Goal: Task Accomplishment & Management: Manage account settings

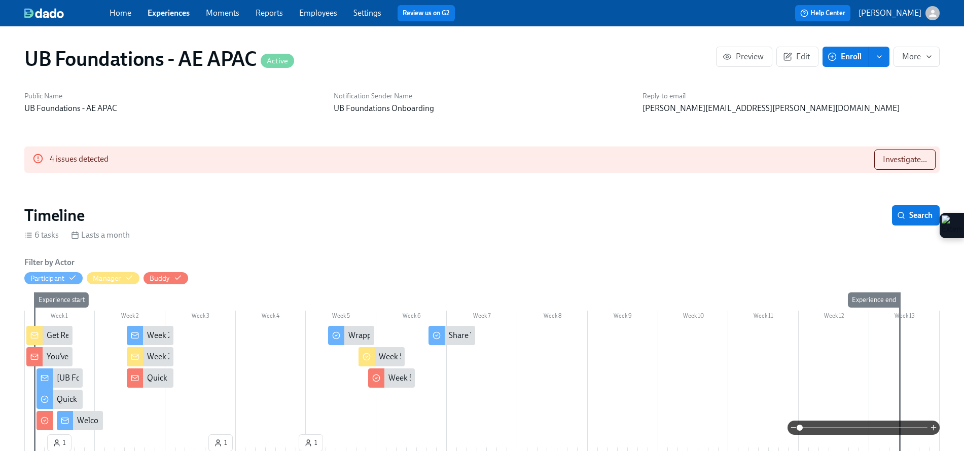
scroll to position [0, 2273]
click at [172, 10] on link "Experiences" at bounding box center [169, 13] width 42 height 10
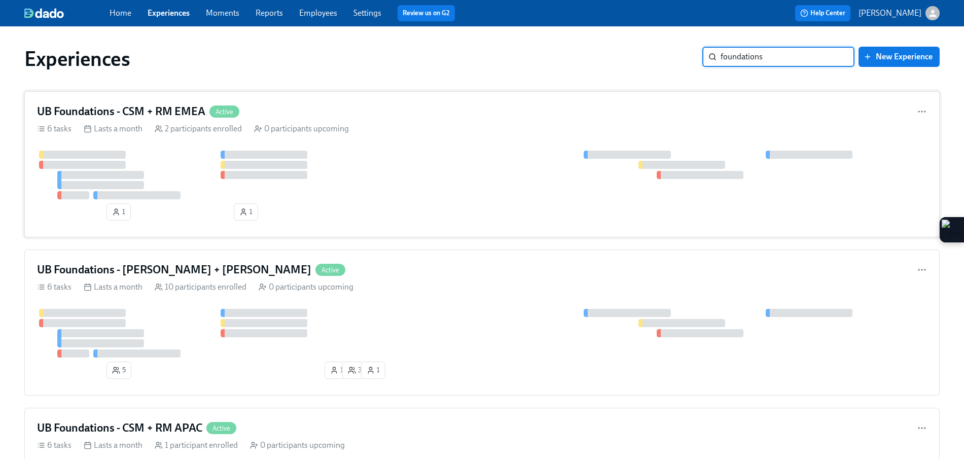
type input "foundations"
click at [391, 140] on div "UB Foundations - CSM + RM EMEA Active 6 tasks Lasts a month 2 participants enro…" at bounding box center [481, 164] width 915 height 146
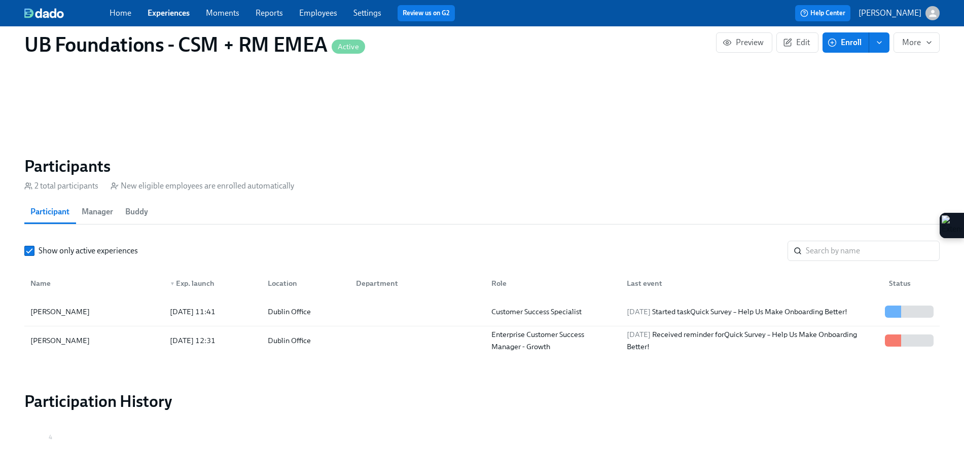
scroll to position [671, 0]
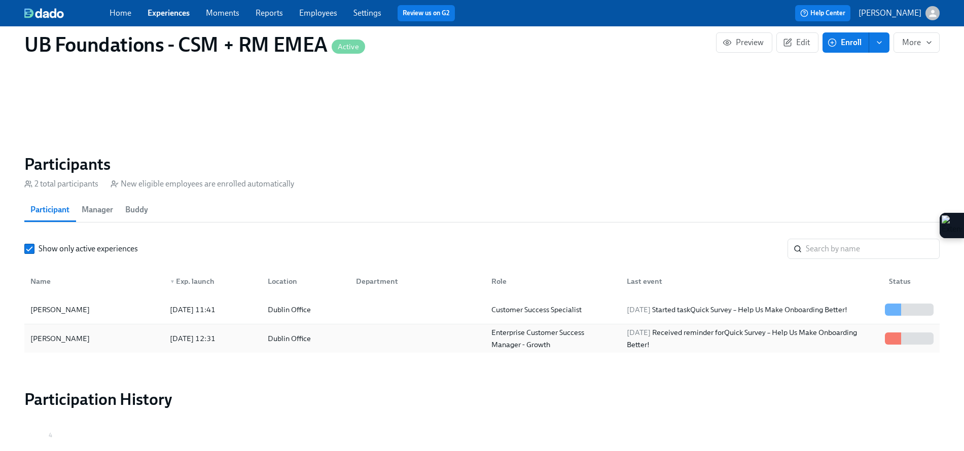
click at [650, 335] on span "[DATE]" at bounding box center [639, 332] width 24 height 9
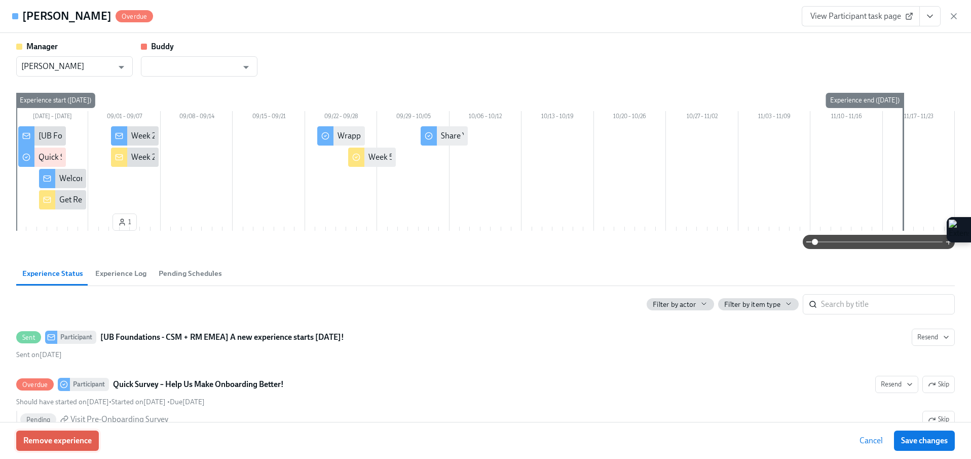
click at [56, 438] on span "Remove experience" at bounding box center [57, 441] width 68 height 10
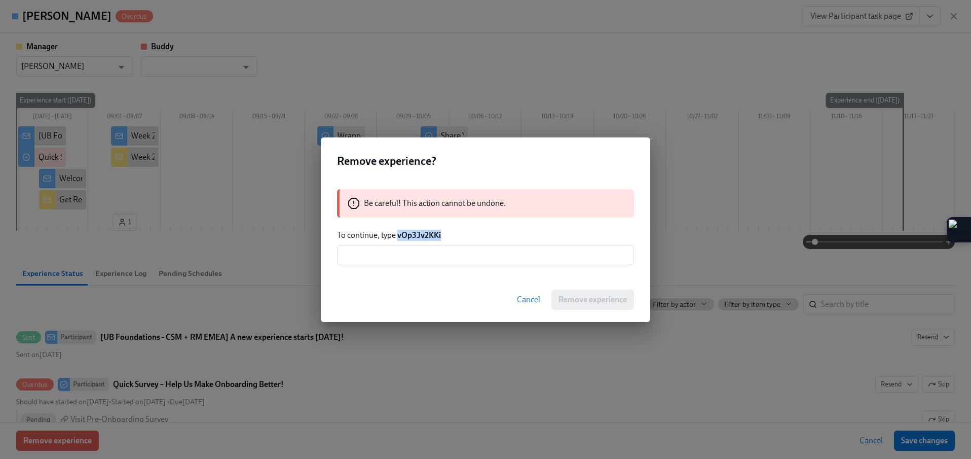
drag, startPoint x: 445, startPoint y: 236, endPoint x: 398, endPoint y: 233, distance: 46.7
click at [398, 233] on p "To continue, type vOp3Jv2KKi" at bounding box center [485, 235] width 297 height 11
copy strong "vOp3Jv2KKi"
click at [403, 258] on input "text" at bounding box center [485, 255] width 297 height 20
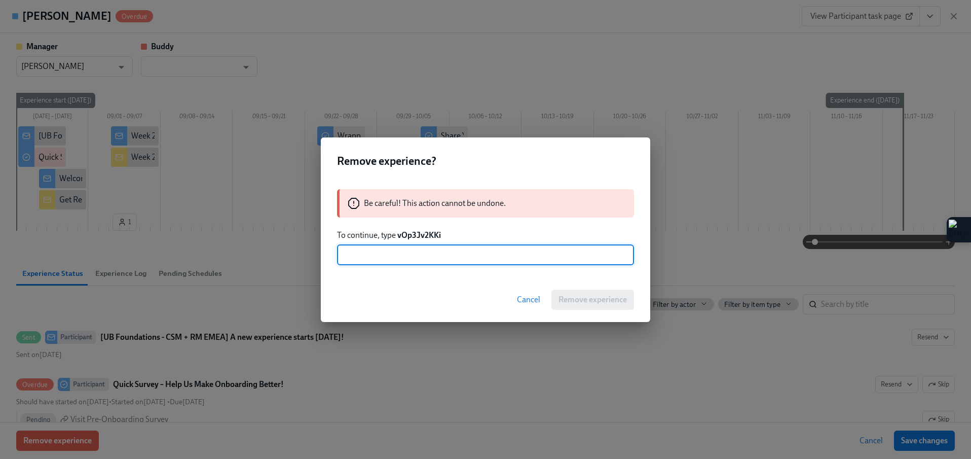
paste input "vOp3Jv2KKi"
type input "vOp3Jv2KKi"
click at [597, 309] on div "Cancel Remove experience" at bounding box center [486, 299] width 330 height 45
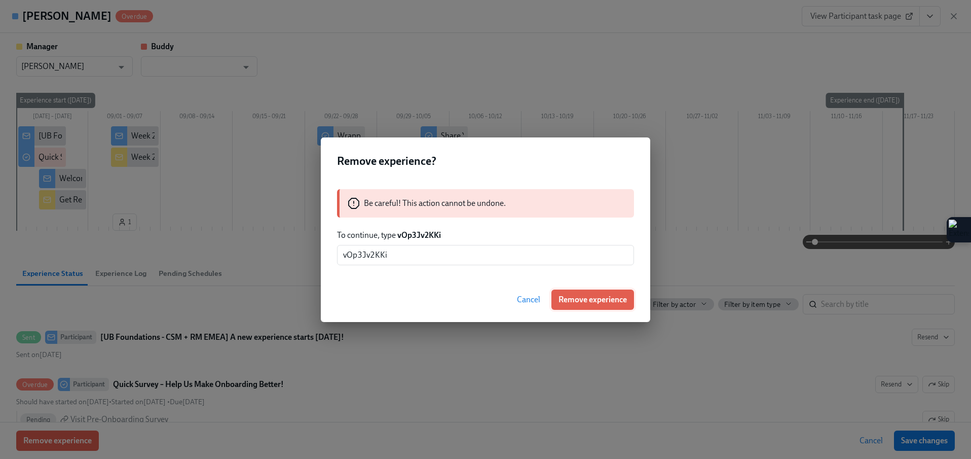
click at [597, 307] on button "Remove experience" at bounding box center [593, 300] width 83 height 20
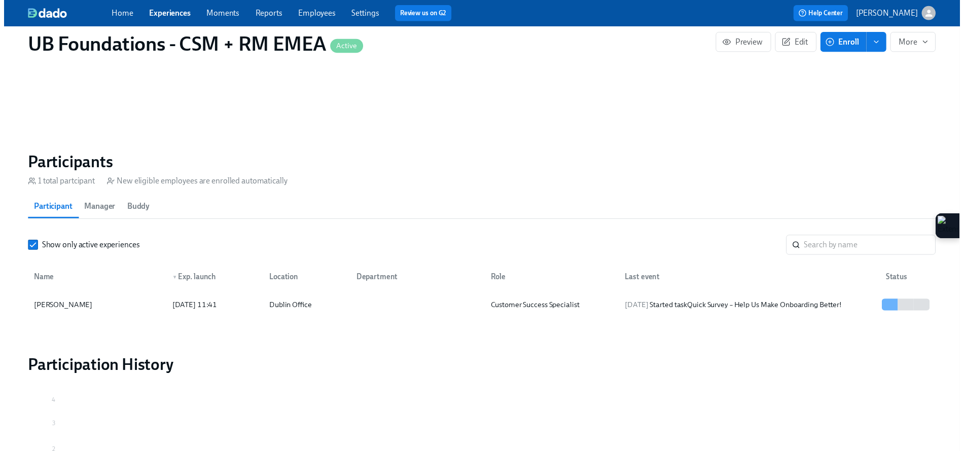
scroll to position [0, 191]
